Goal: Task Accomplishment & Management: Manage account settings

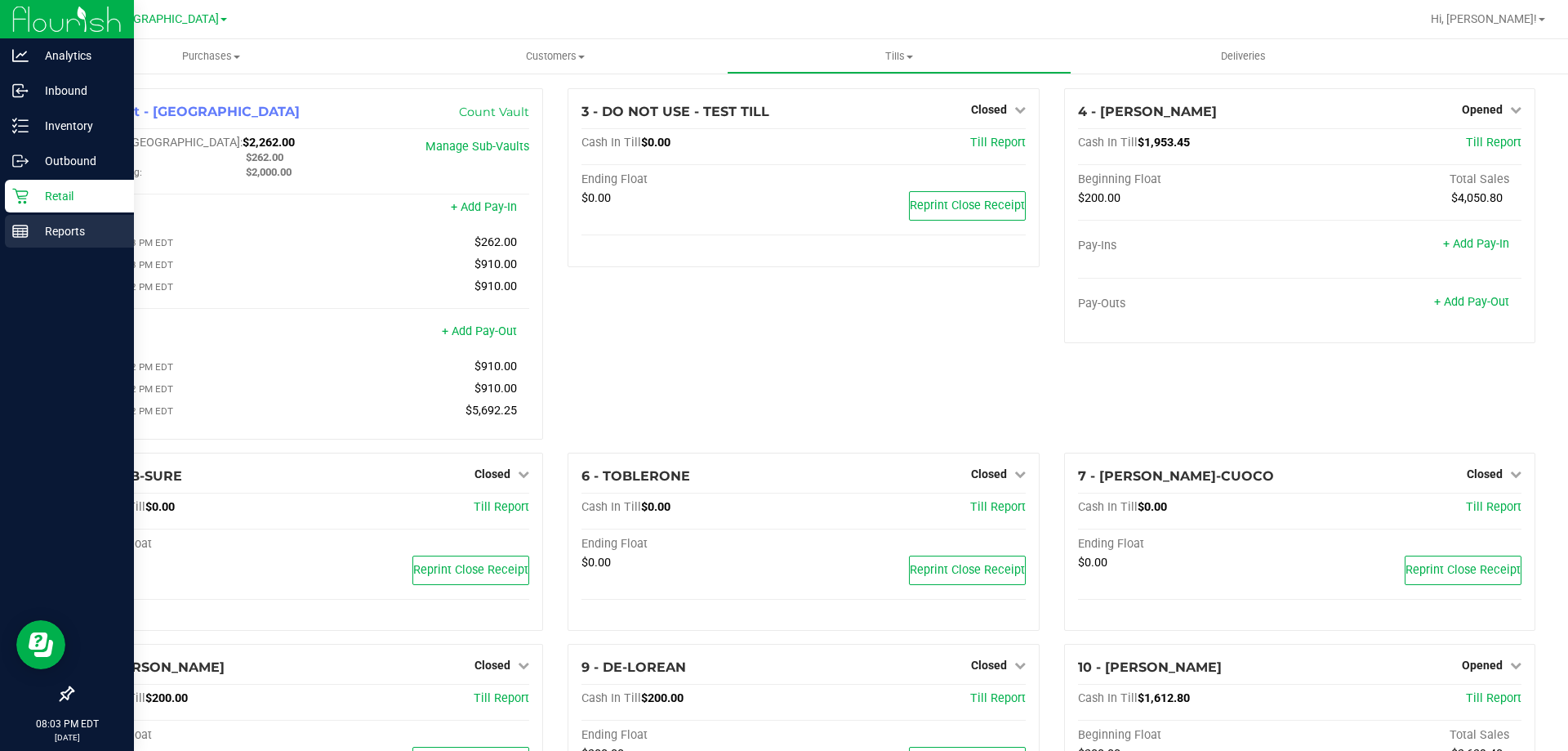
click at [59, 225] on p "Reports" at bounding box center [78, 231] width 98 height 20
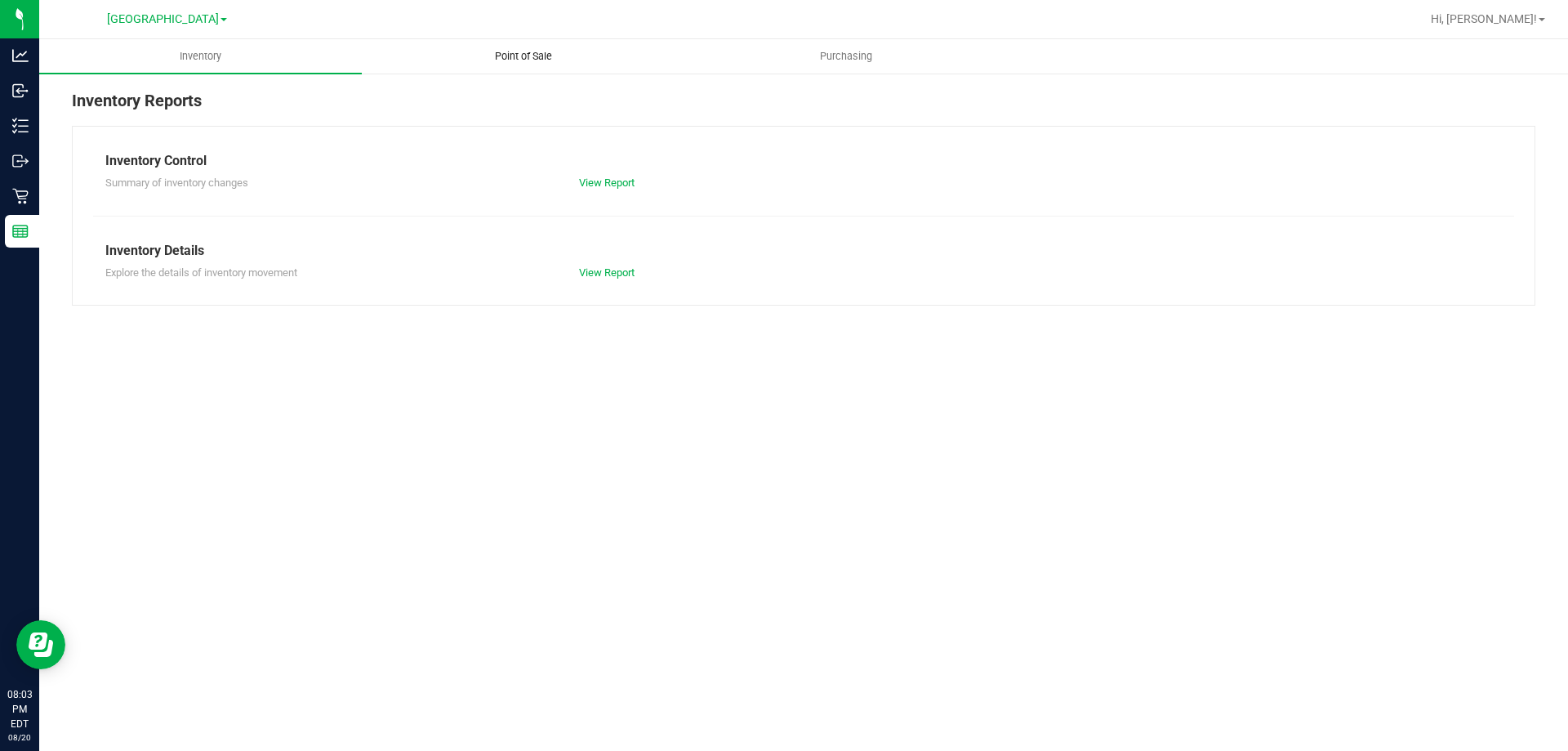
click at [543, 45] on uib-tab-heading "Point of Sale" at bounding box center [523, 56] width 321 height 33
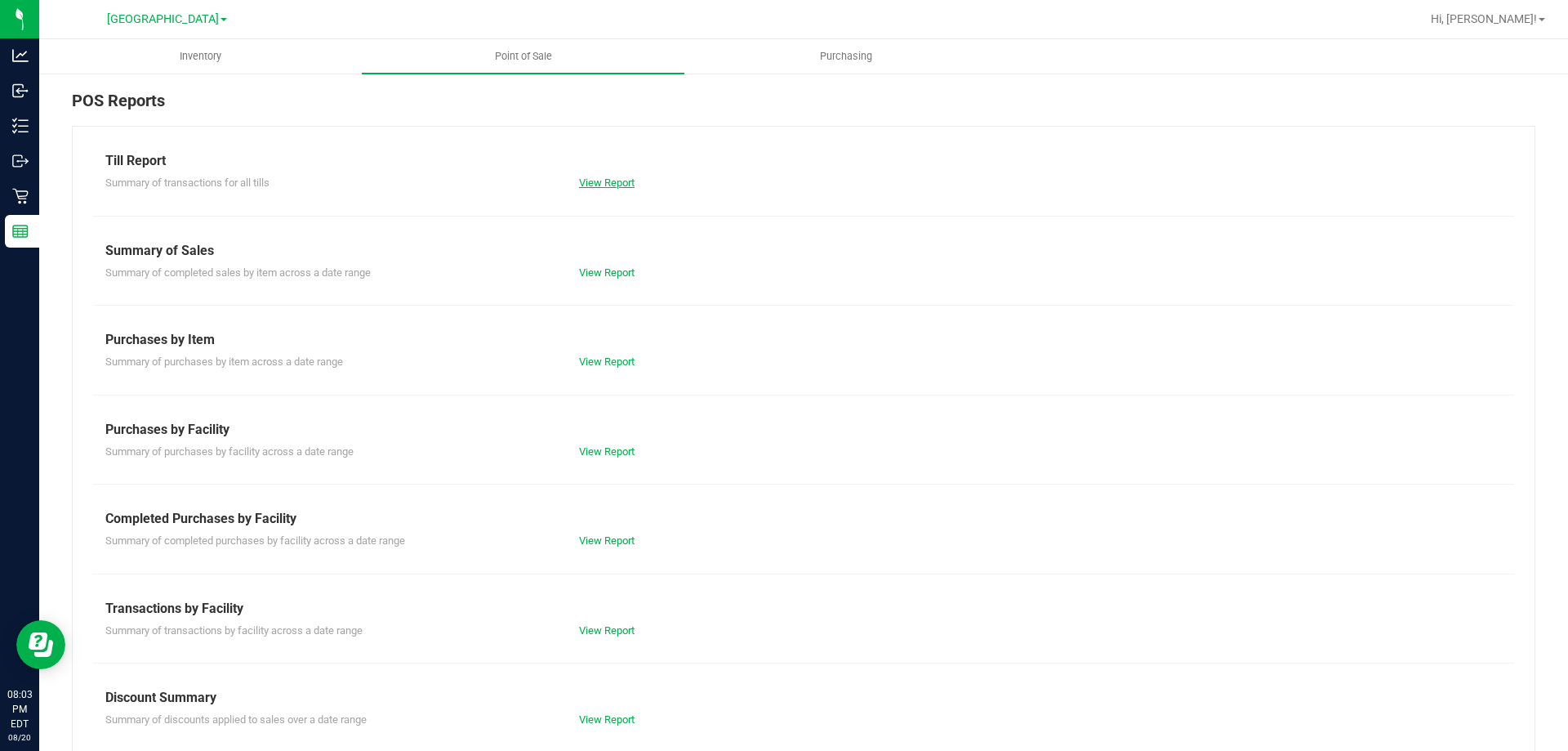
click at [603, 184] on link "View Report" at bounding box center [607, 183] width 55 height 12
click at [614, 541] on link "View Report" at bounding box center [607, 541] width 55 height 12
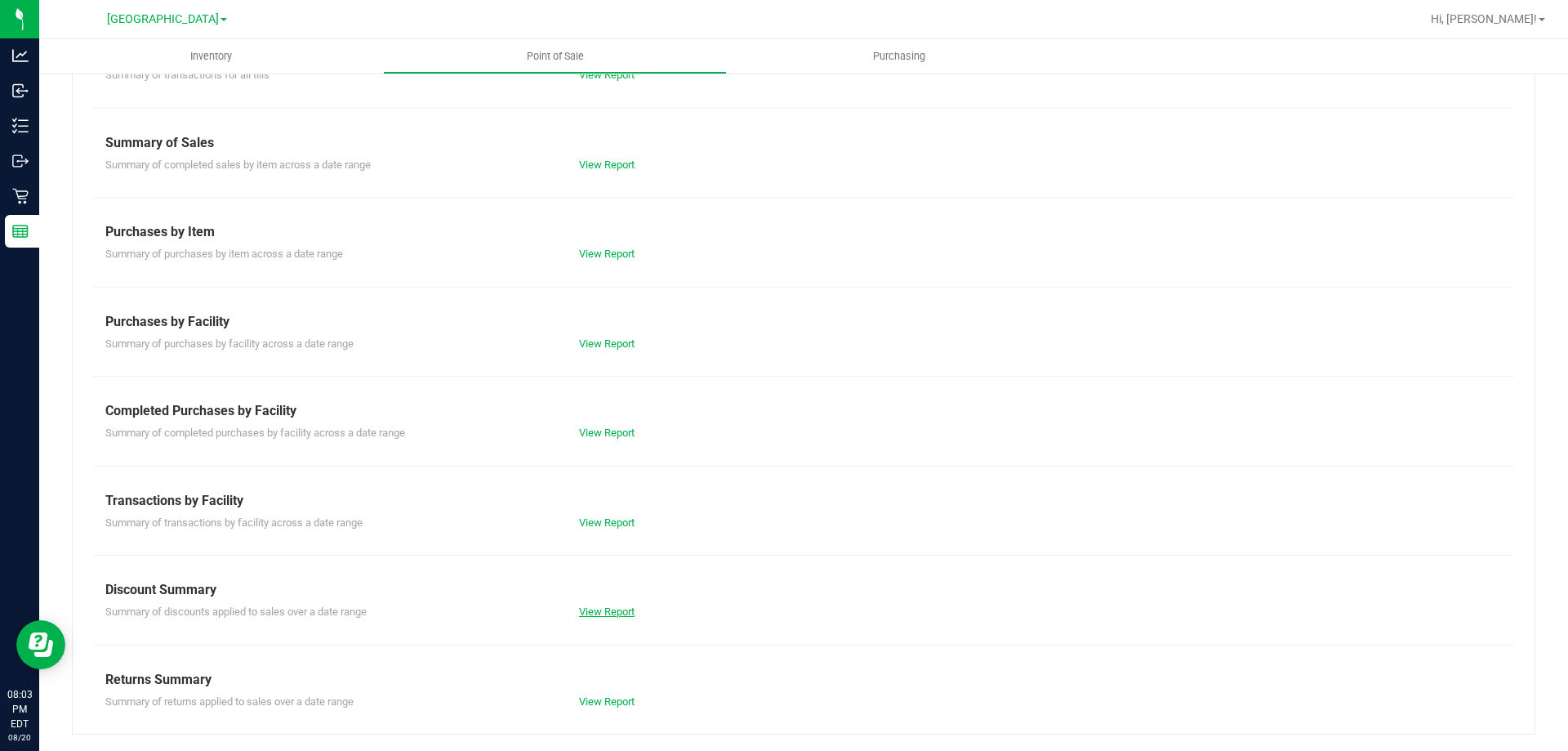
click at [621, 610] on link "View Report" at bounding box center [607, 612] width 55 height 12
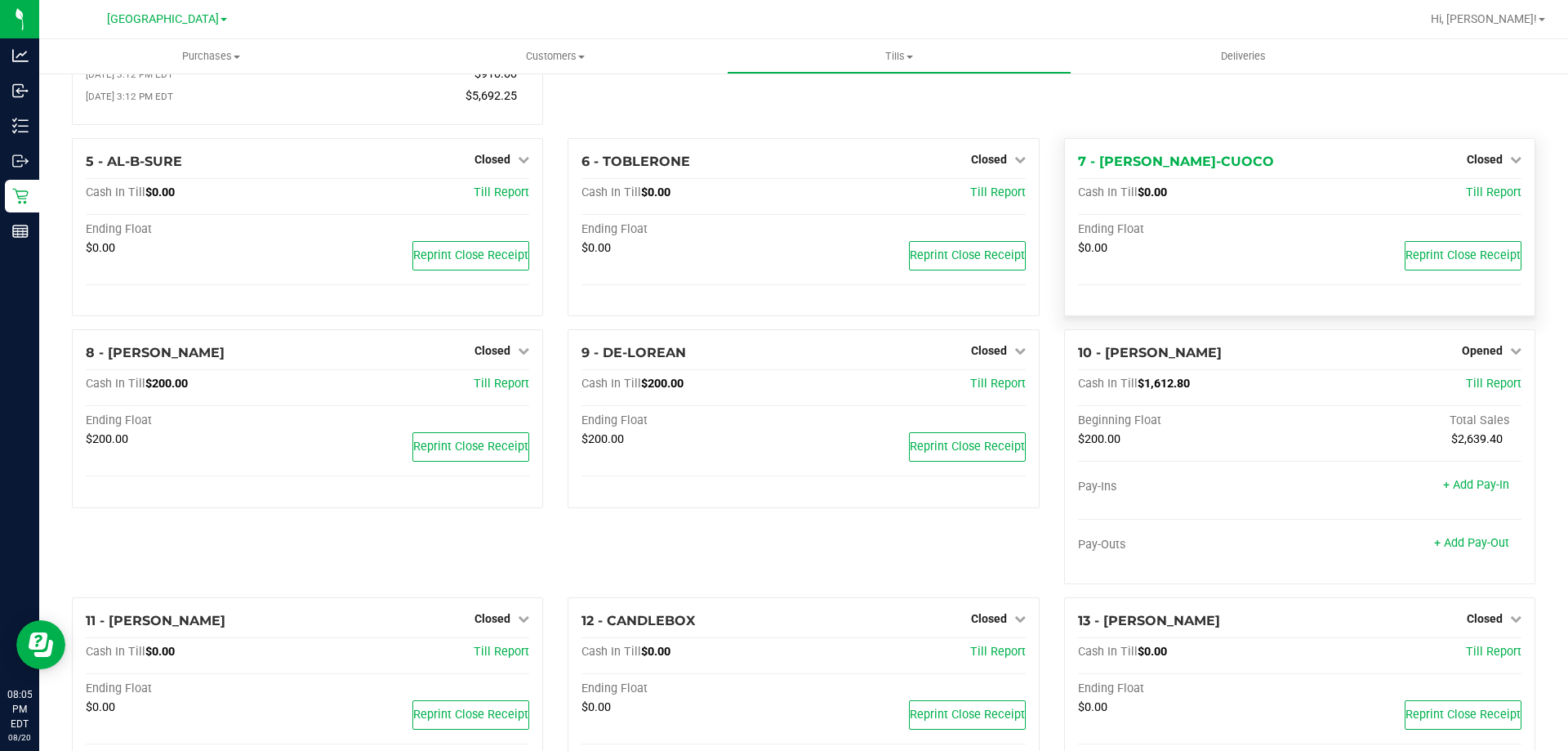
scroll to position [326, 0]
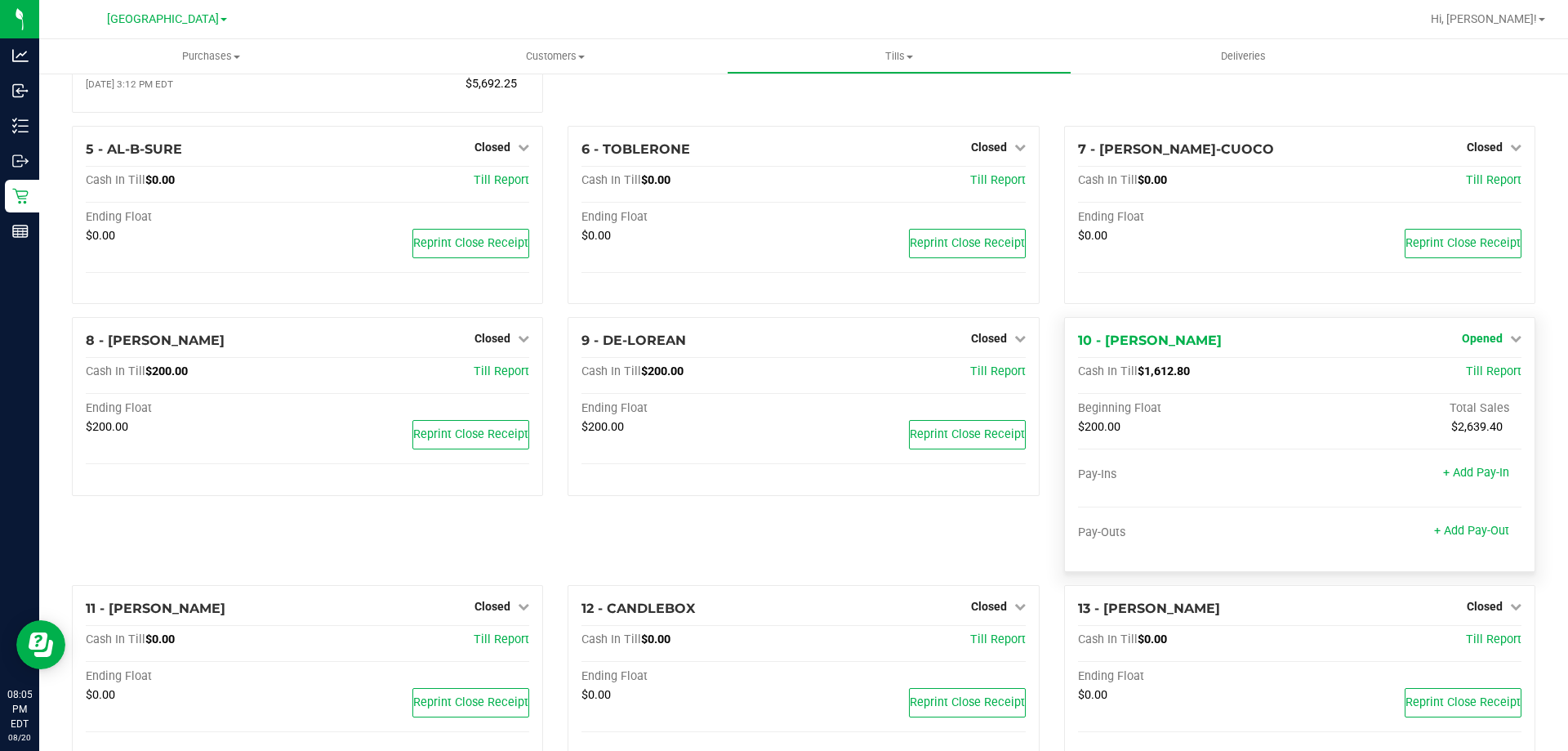
click at [1501, 338] on link "Opened" at bounding box center [1491, 338] width 60 height 13
click at [1487, 379] on link "Close Till" at bounding box center [1483, 372] width 44 height 13
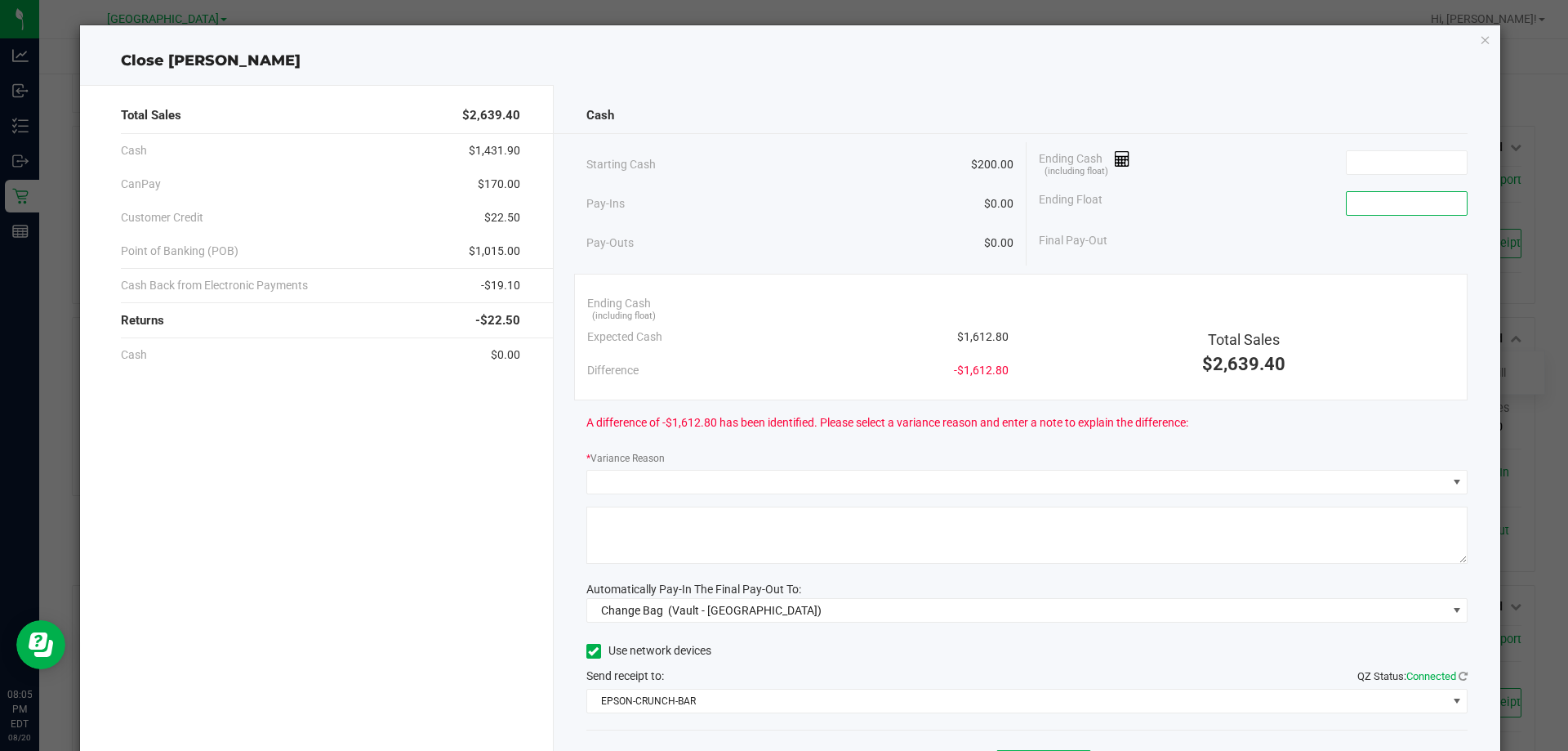
click at [1389, 207] on input at bounding box center [1407, 203] width 120 height 23
type input "$200.00"
click at [1389, 161] on input at bounding box center [1407, 162] width 120 height 23
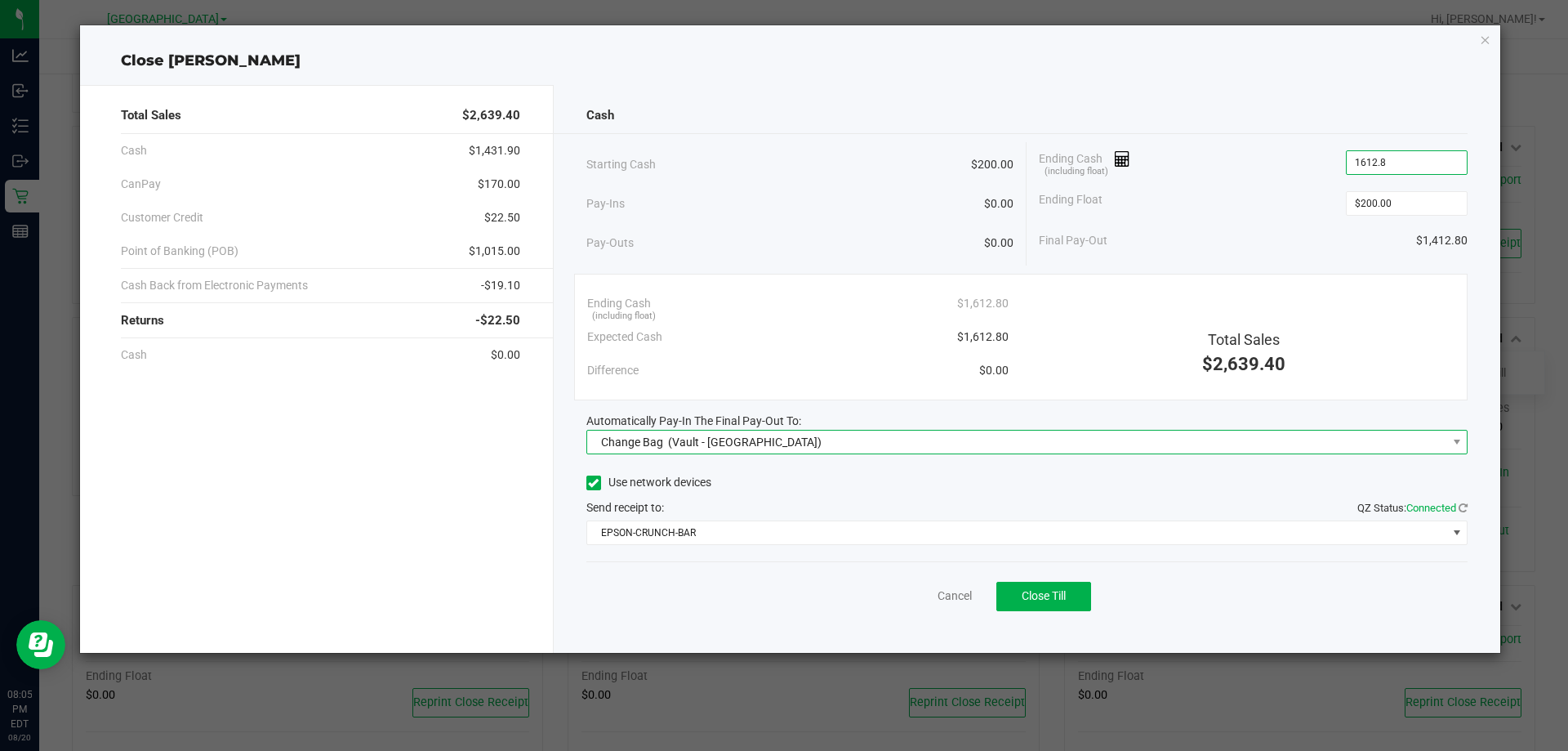
type input "$1,612.80"
click at [1077, 441] on span "Change Bag (Vault - North Port WC)" at bounding box center [1017, 442] width 860 height 23
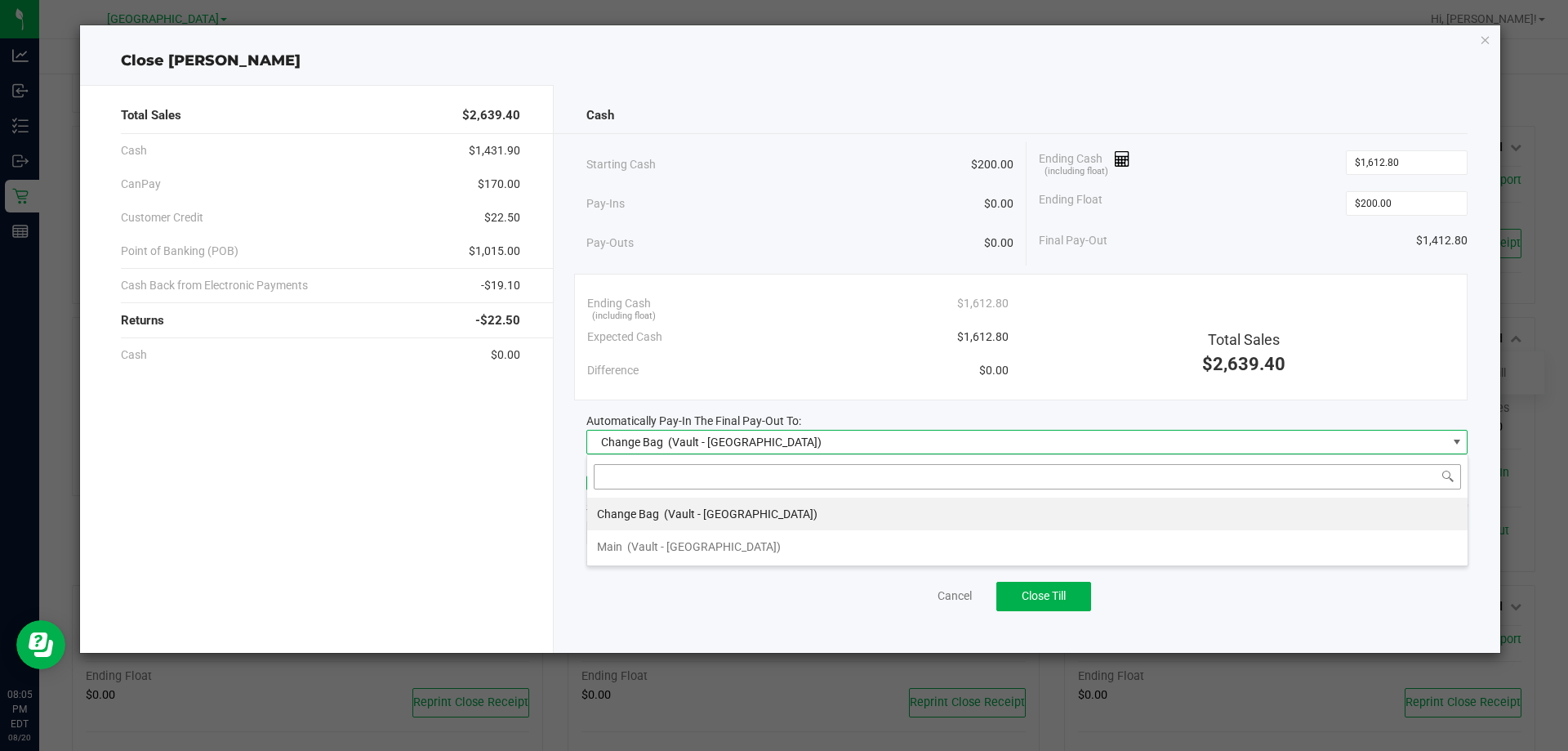
scroll to position [24, 882]
click at [899, 541] on li "Main (Vault - North Port WC)" at bounding box center [1028, 547] width 881 height 33
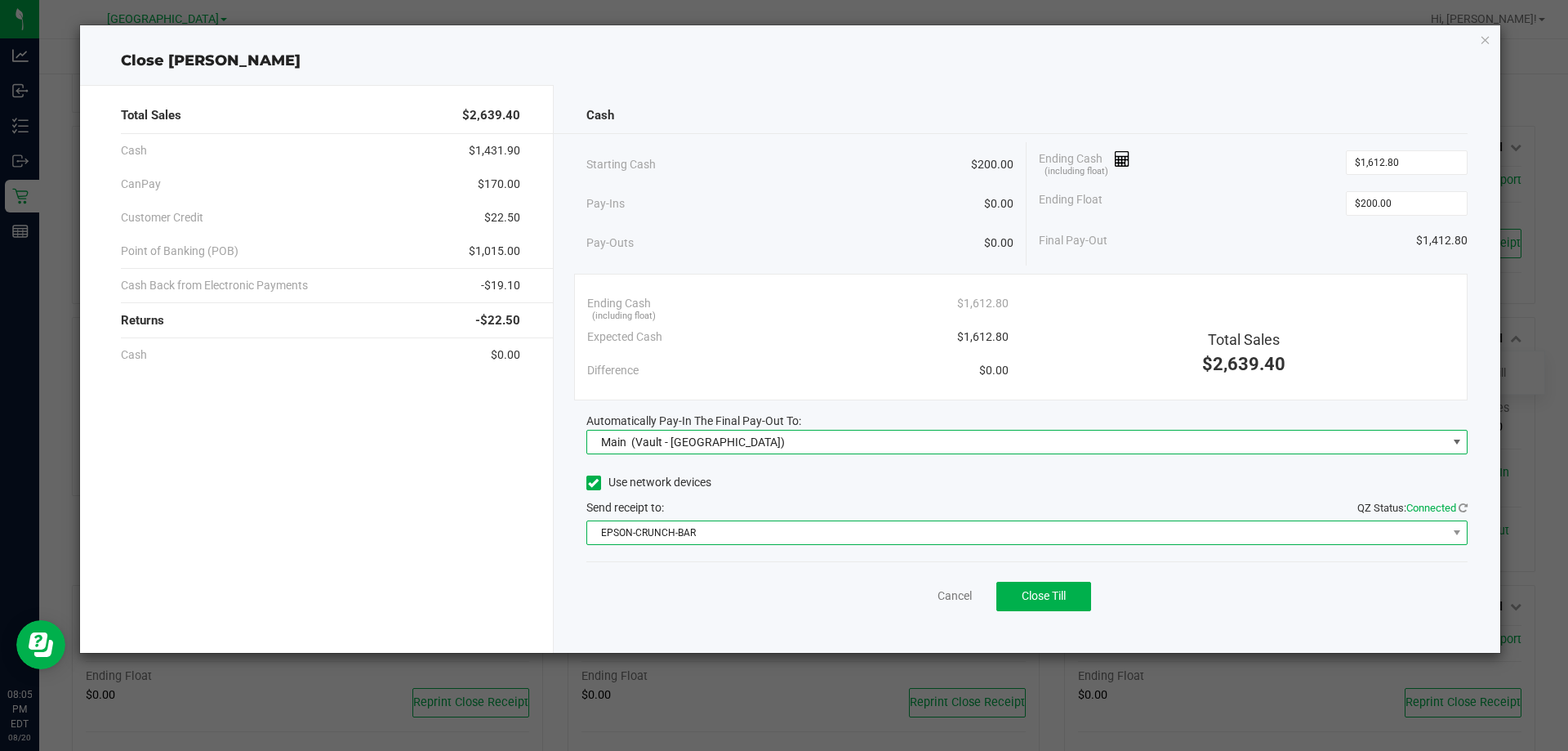
click at [899, 541] on span "EPSON-CRUNCH-BAR" at bounding box center [1017, 533] width 860 height 23
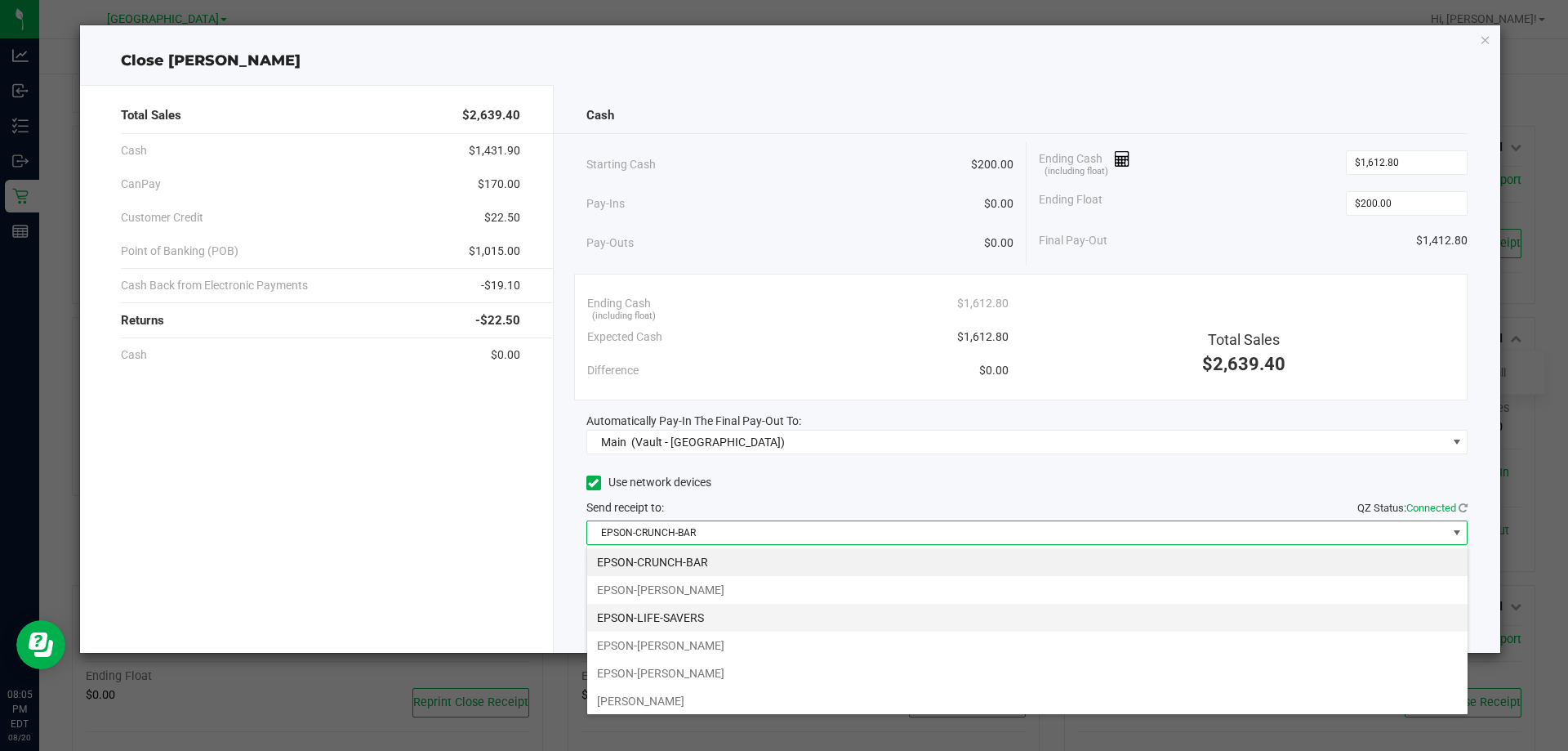
click at [871, 619] on li "EPSON-LIFE-SAVERS" at bounding box center [1028, 617] width 881 height 28
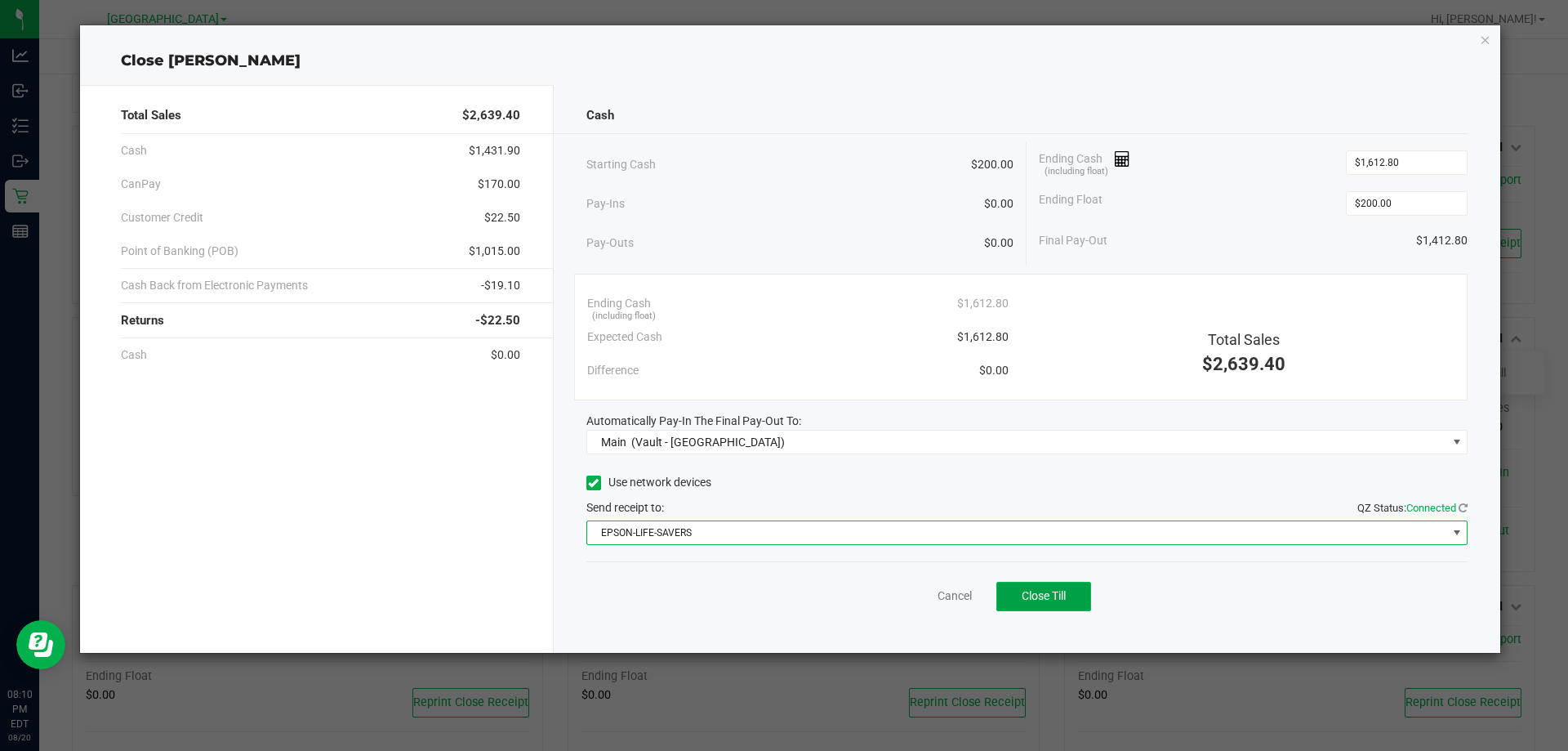
click at [1044, 583] on button "Close Till" at bounding box center [1044, 596] width 94 height 29
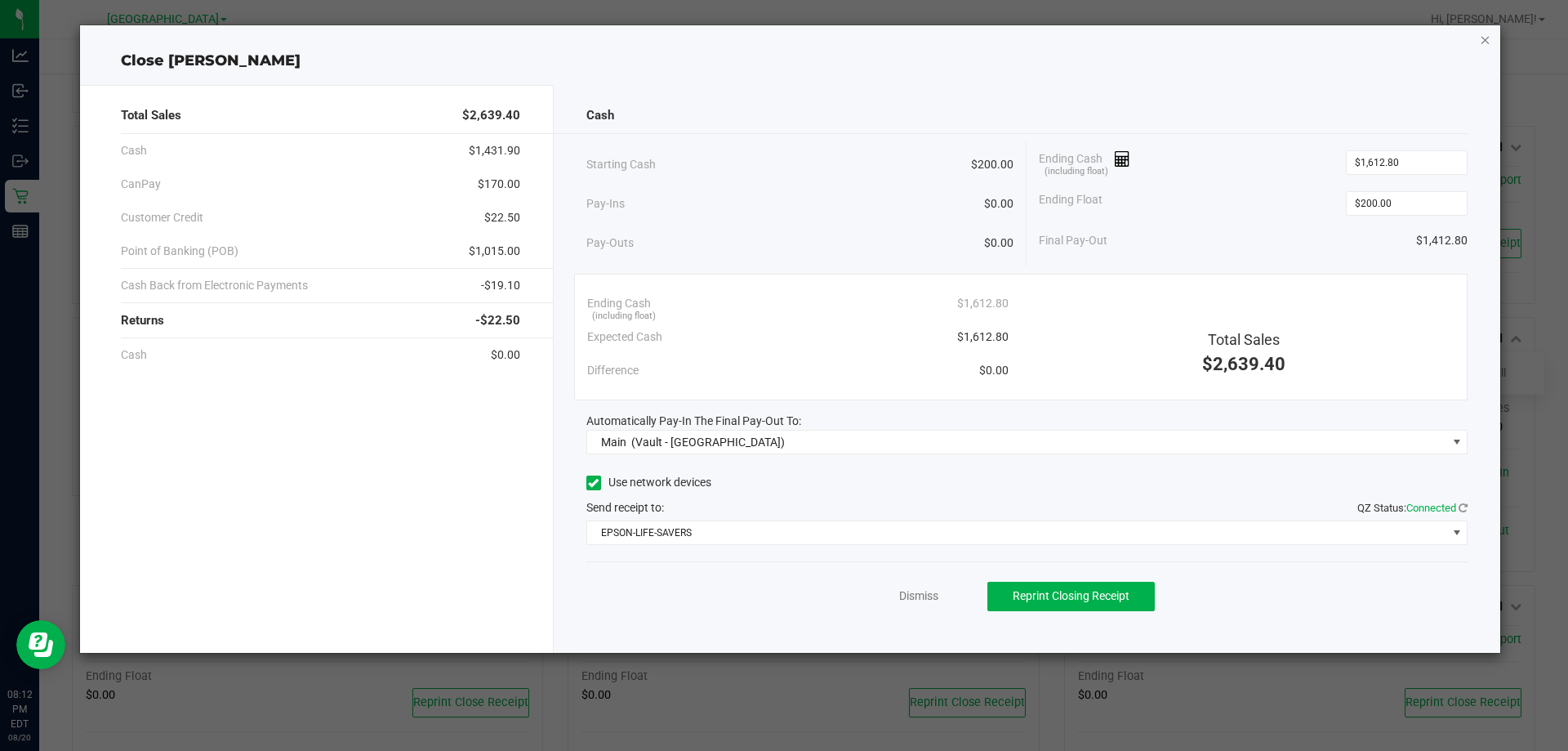
click at [1489, 48] on icon "button" at bounding box center [1485, 39] width 12 height 20
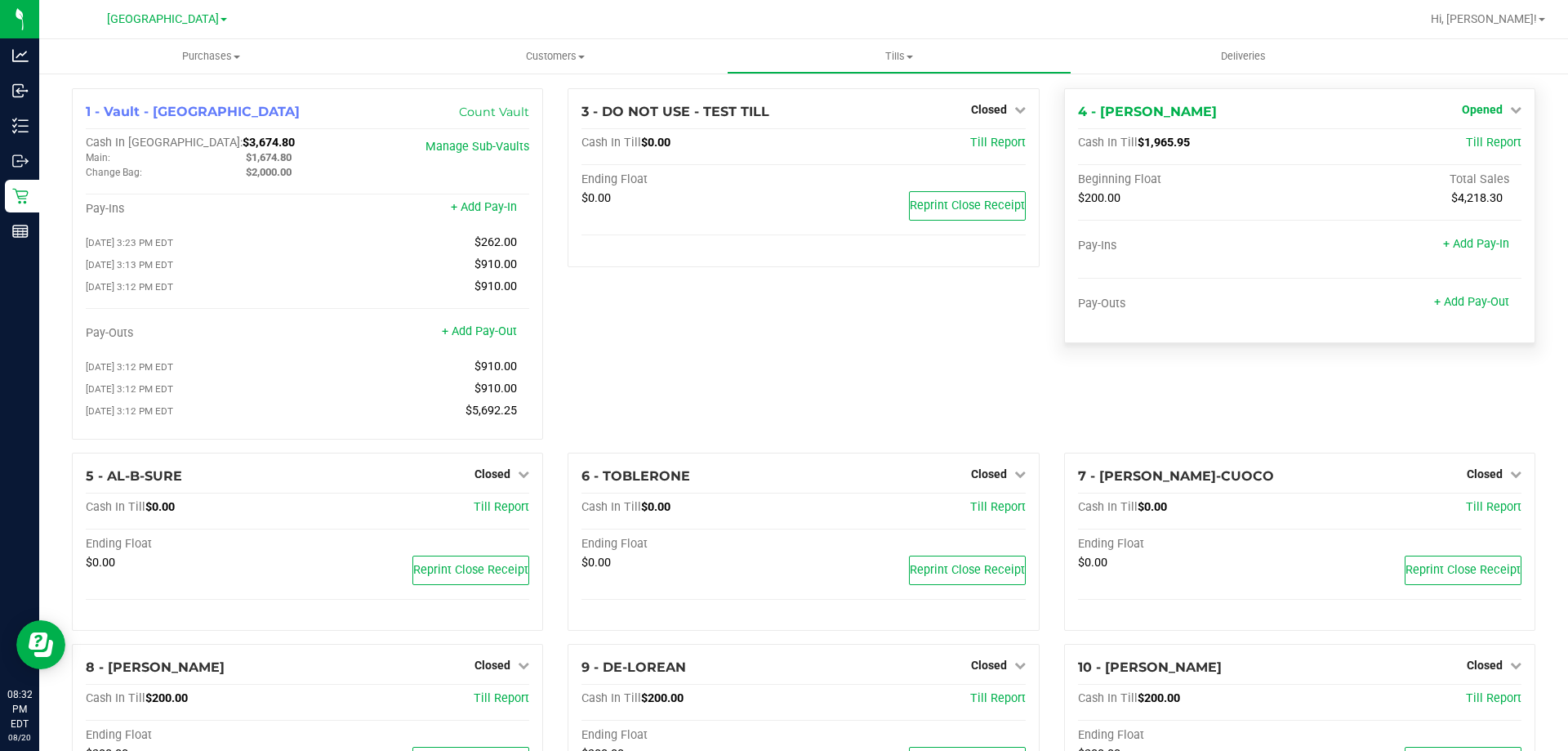
click at [1490, 109] on span "Opened" at bounding box center [1482, 109] width 41 height 13
click at [1489, 144] on link "Close Till" at bounding box center [1483, 144] width 44 height 13
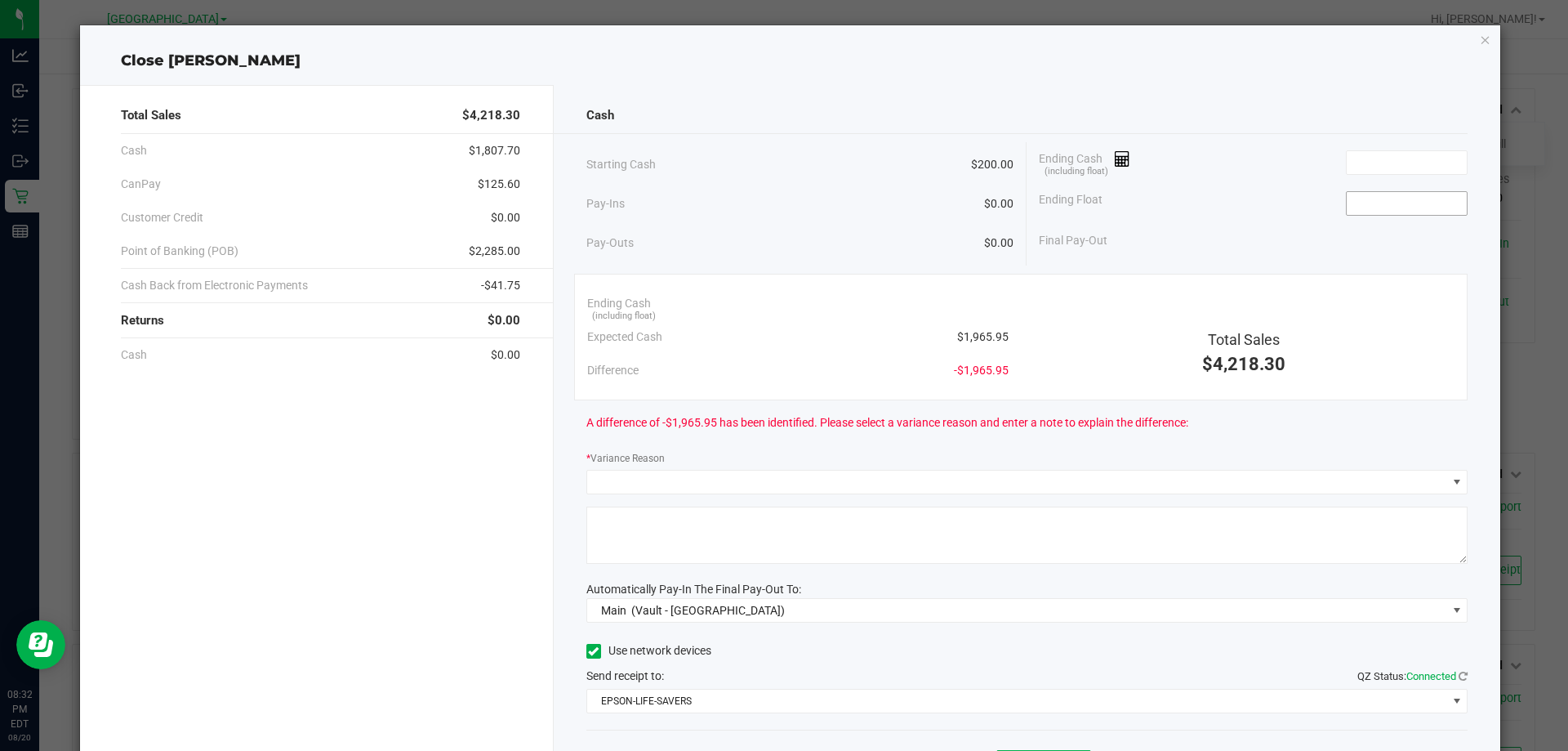
click at [1397, 194] on input at bounding box center [1407, 203] width 120 height 23
type input "$200.00"
click at [1408, 161] on input at bounding box center [1407, 162] width 120 height 23
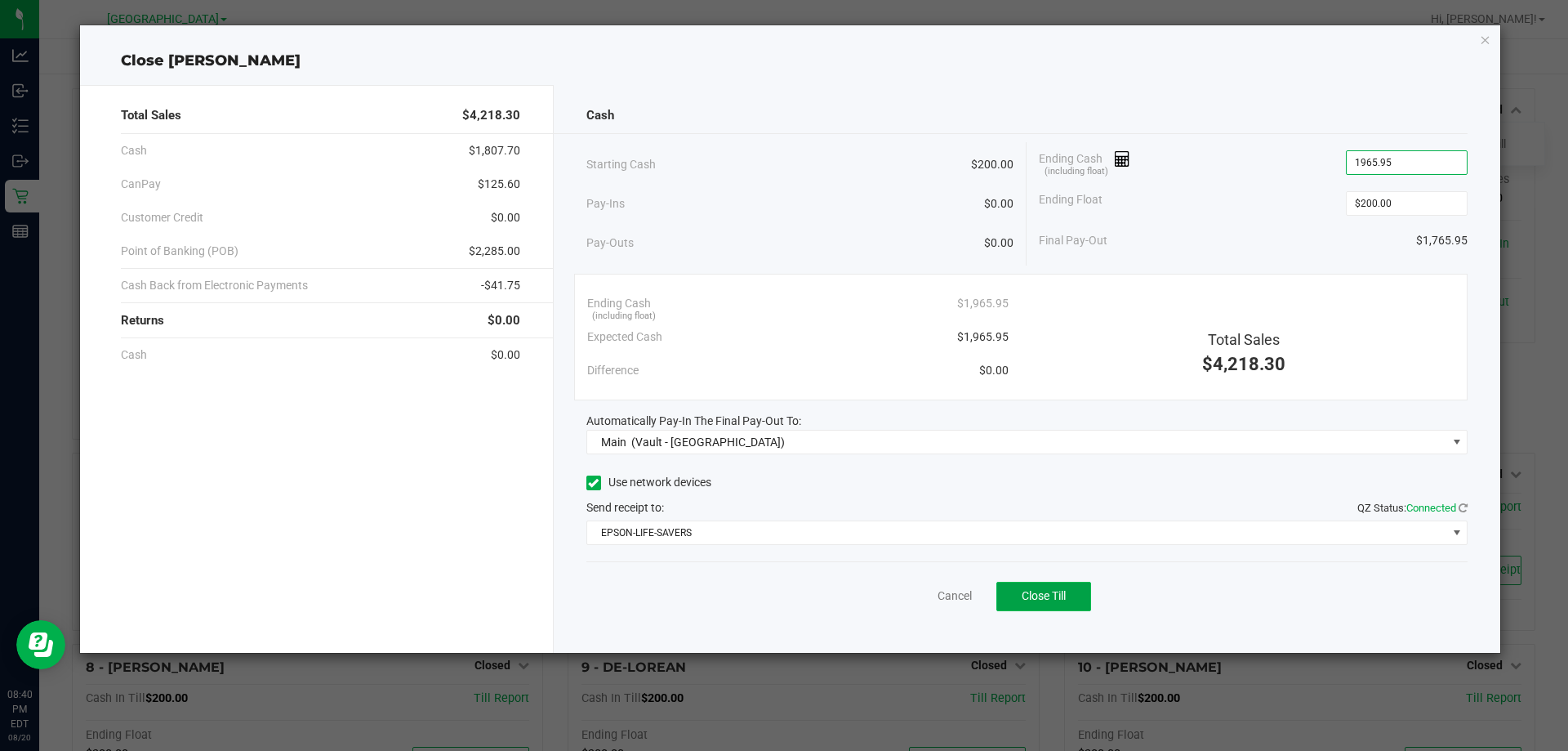
click at [1050, 590] on span "Close Till" at bounding box center [1043, 596] width 44 height 13
type input "$1,965.95"
click at [1482, 39] on icon "button" at bounding box center [1485, 39] width 12 height 20
